Goal: Task Accomplishment & Management: Manage account settings

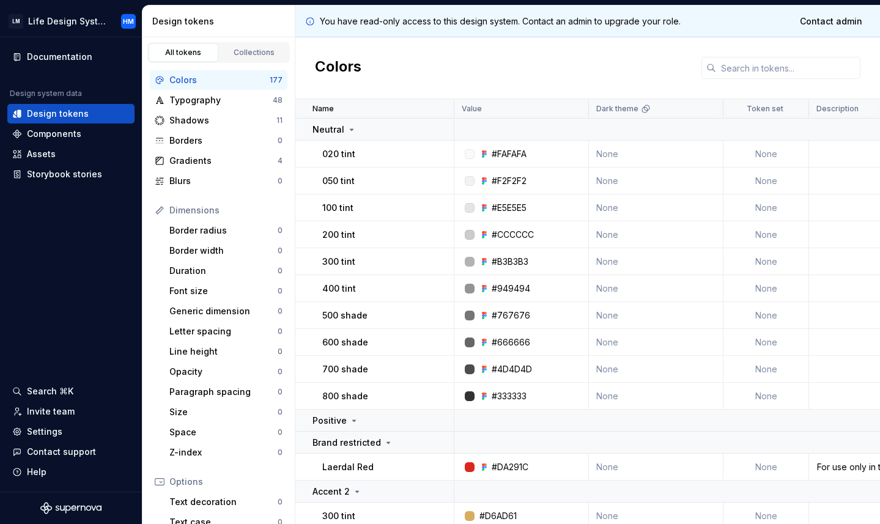
click at [405, 55] on div "Colors" at bounding box center [587, 68] width 584 height 62
click at [58, 433] on div "Settings" at bounding box center [44, 431] width 35 height 12
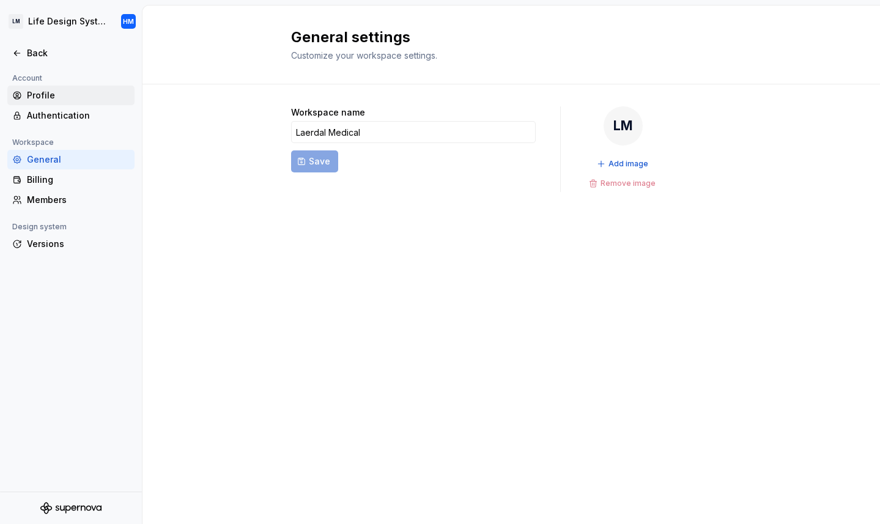
click at [54, 91] on div "Profile" at bounding box center [78, 95] width 103 height 12
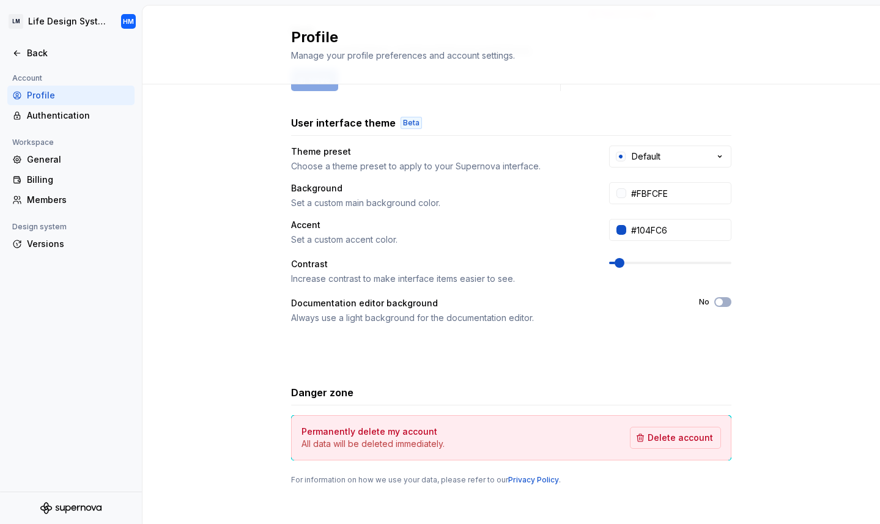
scroll to position [177, 0]
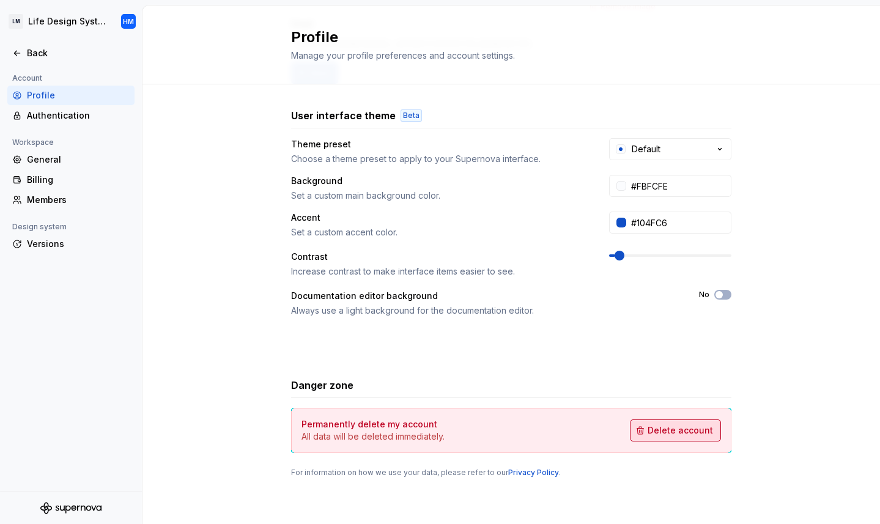
click at [660, 435] on span "Delete account" at bounding box center [679, 430] width 65 height 12
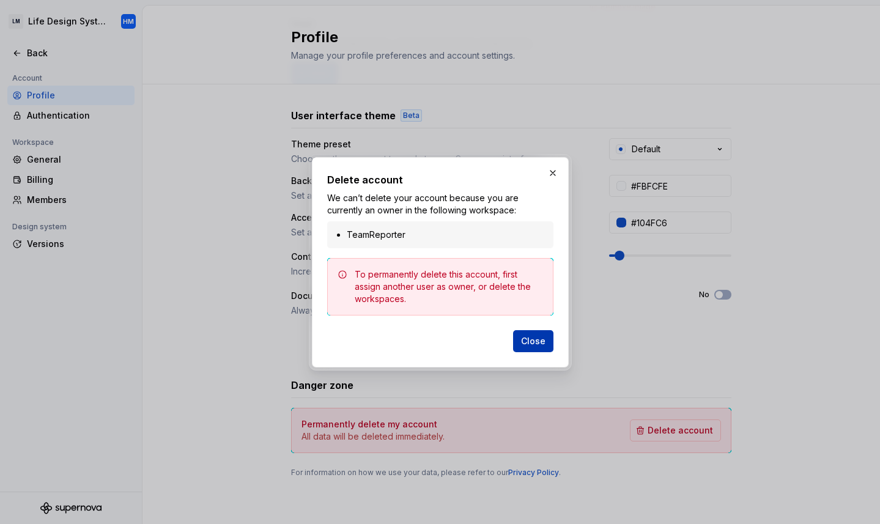
click at [538, 343] on span "Close" at bounding box center [533, 341] width 24 height 12
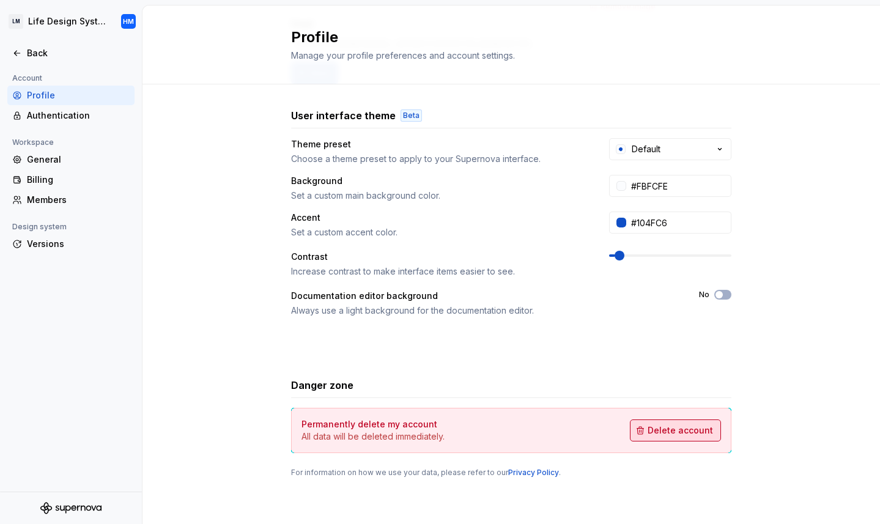
click at [701, 438] on button "Delete account" at bounding box center [675, 430] width 91 height 22
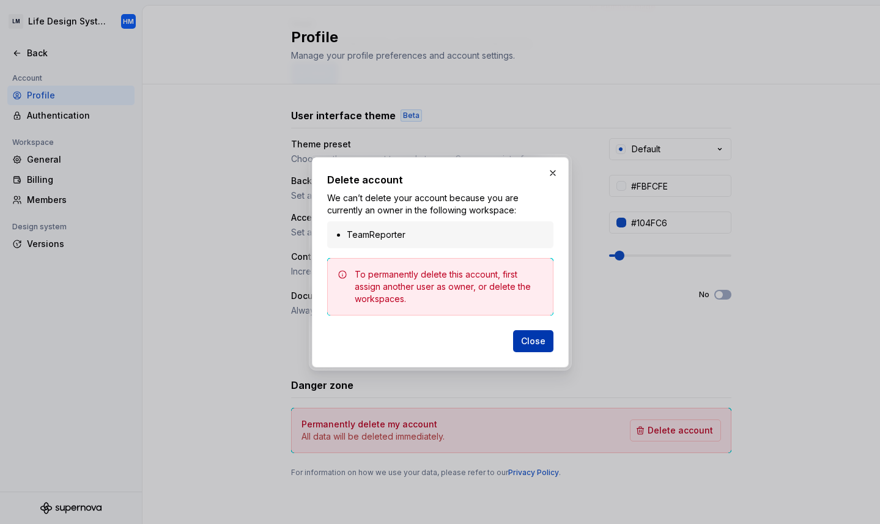
click at [540, 340] on span "Close" at bounding box center [533, 341] width 24 height 12
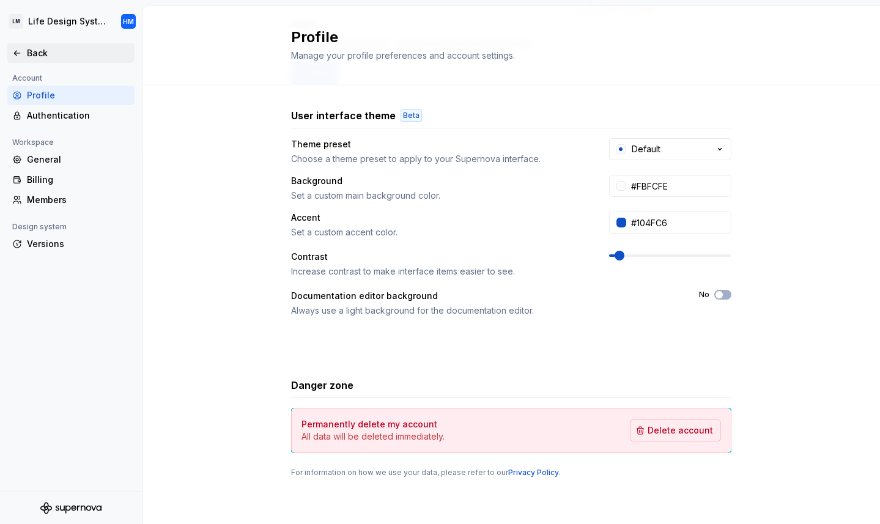
click at [31, 55] on div "Back" at bounding box center [78, 53] width 103 height 12
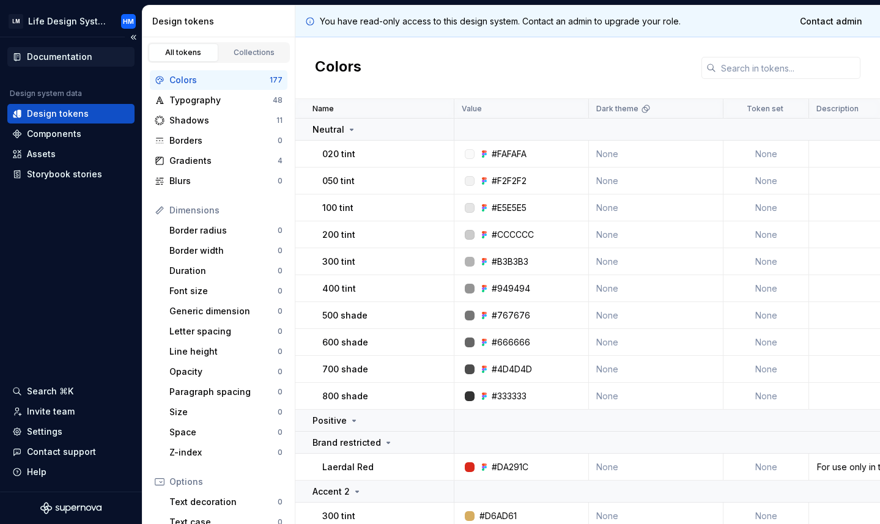
click at [56, 55] on div "Documentation" at bounding box center [59, 57] width 65 height 12
click at [823, 18] on span "Contact admin" at bounding box center [831, 21] width 62 height 12
click at [460, 73] on div "Colors" at bounding box center [587, 68] width 584 height 62
click at [56, 433] on div "Settings" at bounding box center [44, 431] width 35 height 12
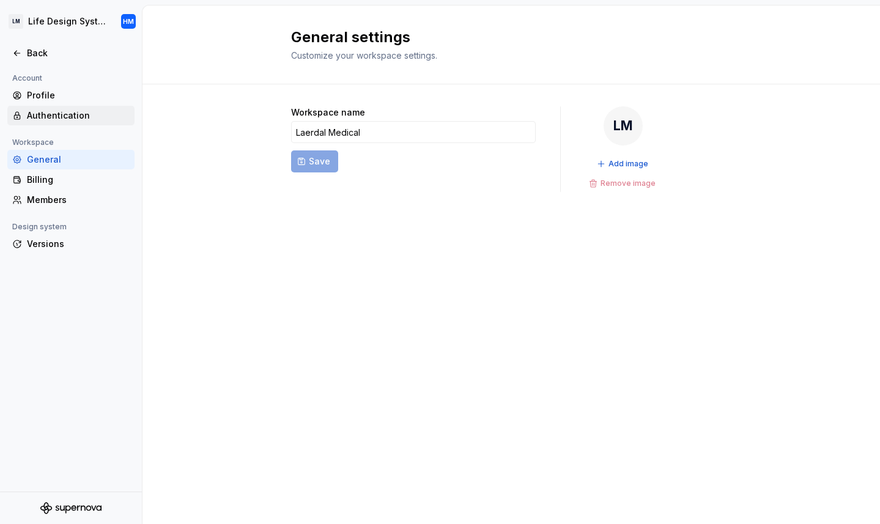
click at [69, 113] on div "Authentication" at bounding box center [78, 115] width 103 height 12
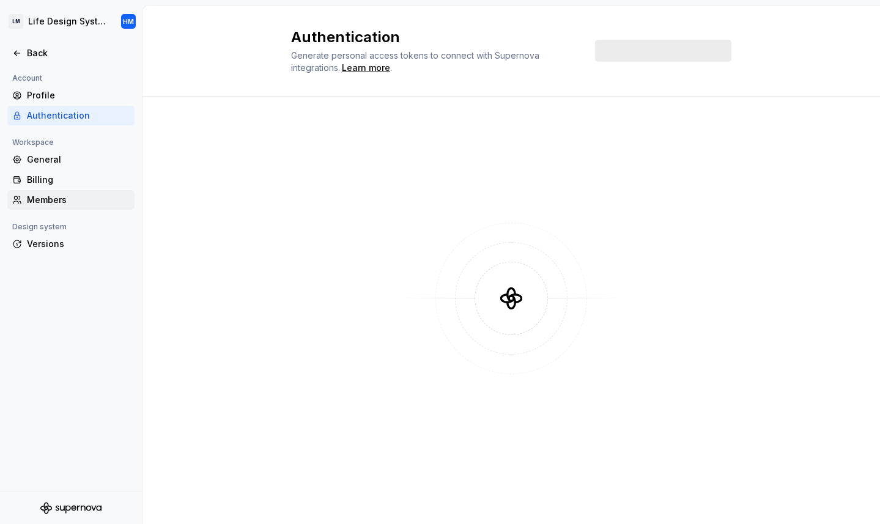
click at [63, 197] on div "Members" at bounding box center [78, 200] width 103 height 12
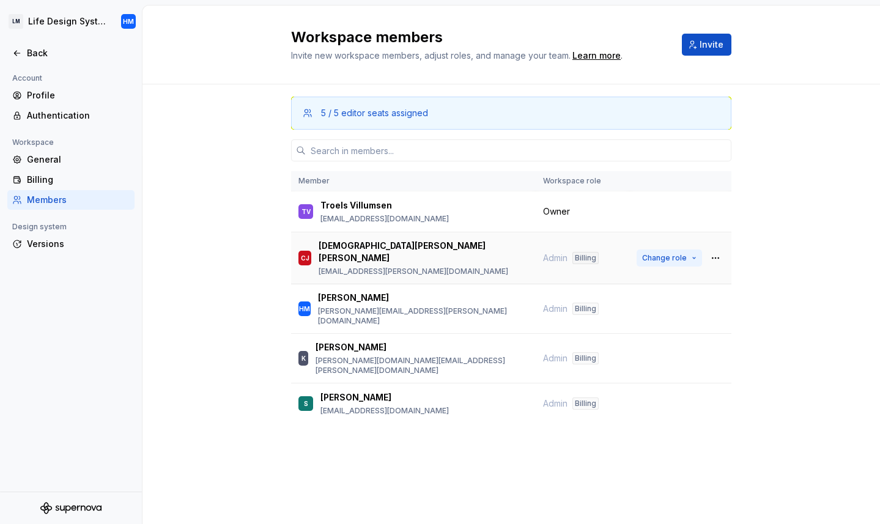
click at [694, 253] on button "Change role" at bounding box center [668, 257] width 65 height 17
click at [394, 460] on div "Workspace members Invite new workspace members, adjust roles, and manage your t…" at bounding box center [510, 265] width 737 height 518
click at [123, 21] on html "LM Life Design System HM Back Account Profile Authentication Workspace General …" at bounding box center [440, 262] width 880 height 524
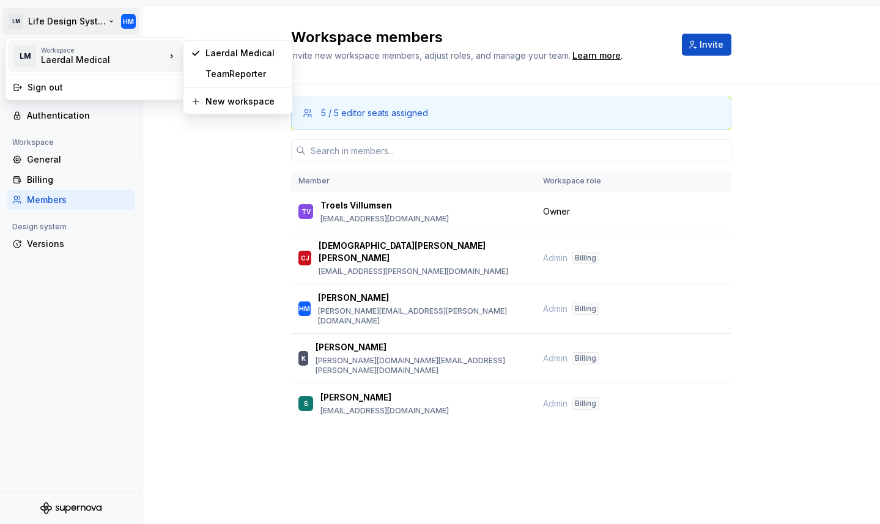
drag, startPoint x: 72, startPoint y: 92, endPoint x: 99, endPoint y: 53, distance: 47.8
click at [99, 53] on div "LM Workspace Laerdal Medical Sign out" at bounding box center [95, 68] width 181 height 63
click at [230, 75] on div "TeamReporter" at bounding box center [244, 74] width 79 height 12
